Goal: Book appointment/travel/reservation

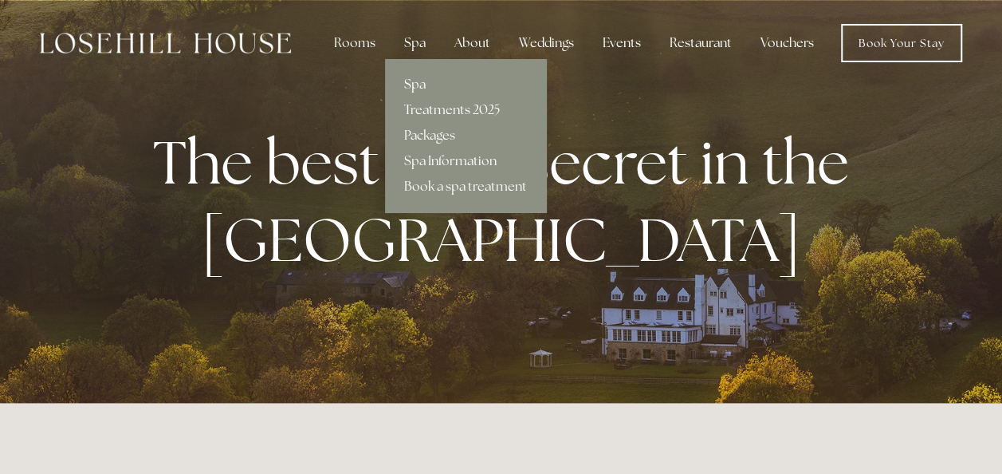
click at [424, 80] on link "Spa" at bounding box center [465, 85] width 161 height 26
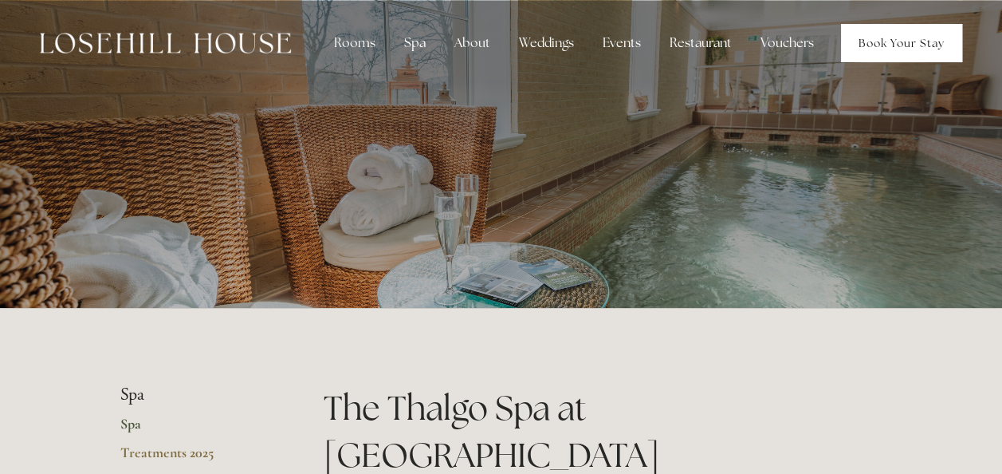
click at [878, 36] on link "Book Your Stay" at bounding box center [901, 43] width 121 height 38
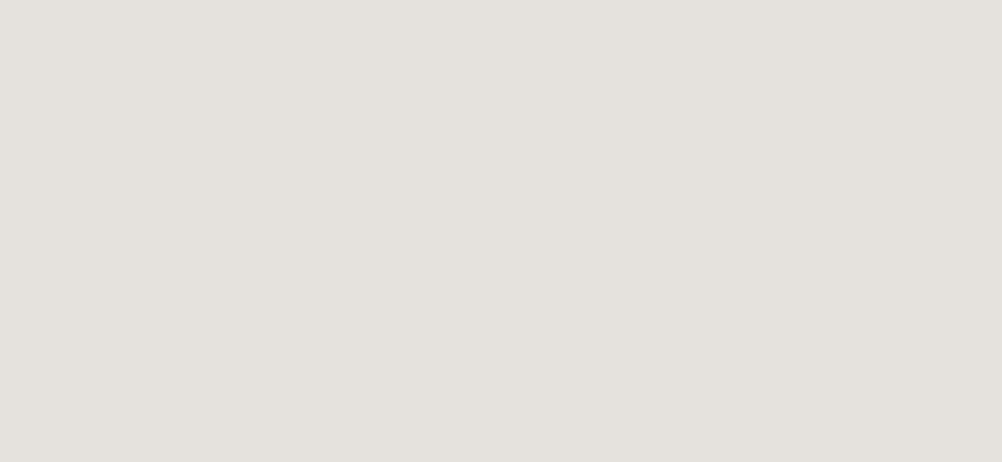
scroll to position [2400, 0]
